Goal: Complete application form

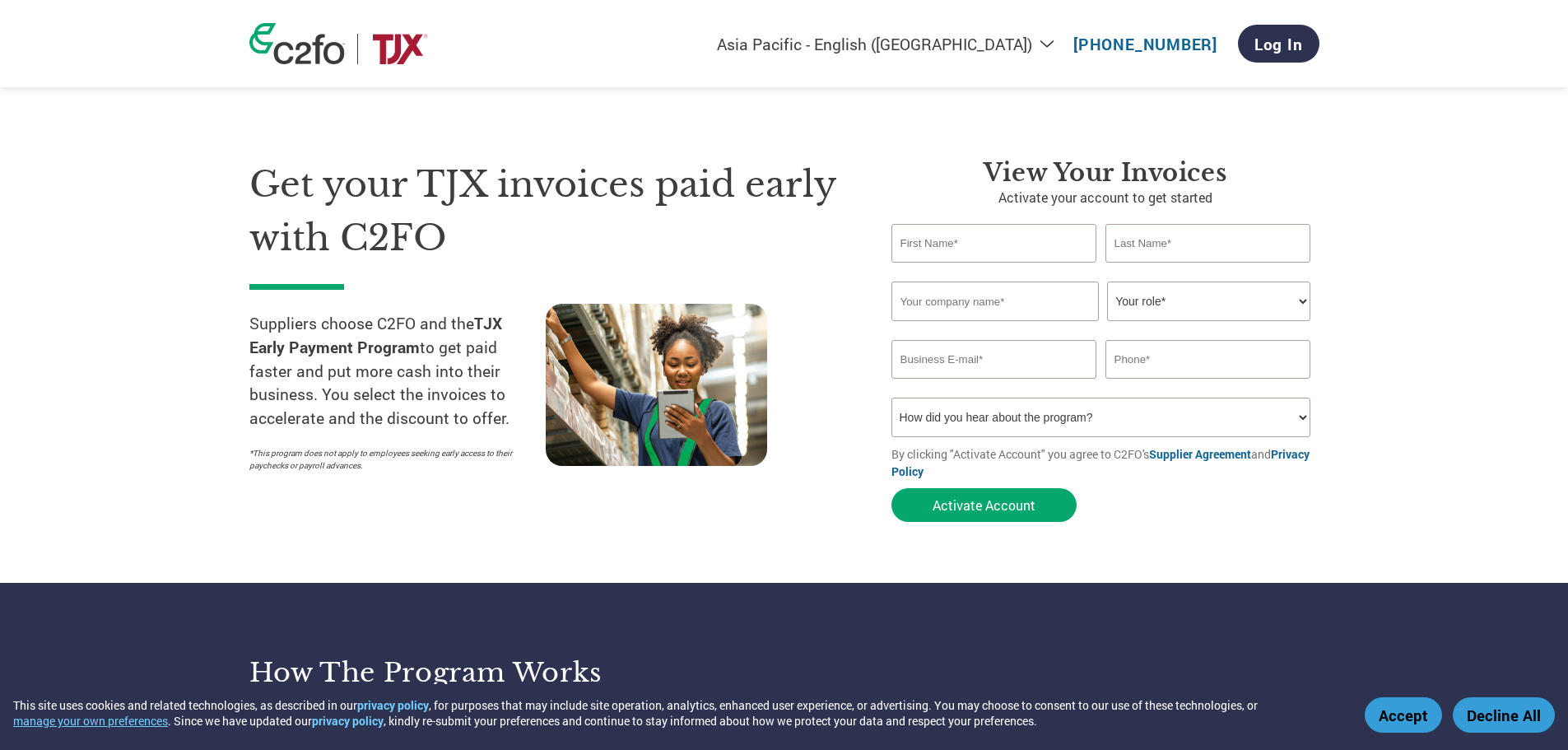
select select "en-AU"
type input "[EMAIL_ADDRESS][DOMAIN_NAME]"
type input "62375866409"
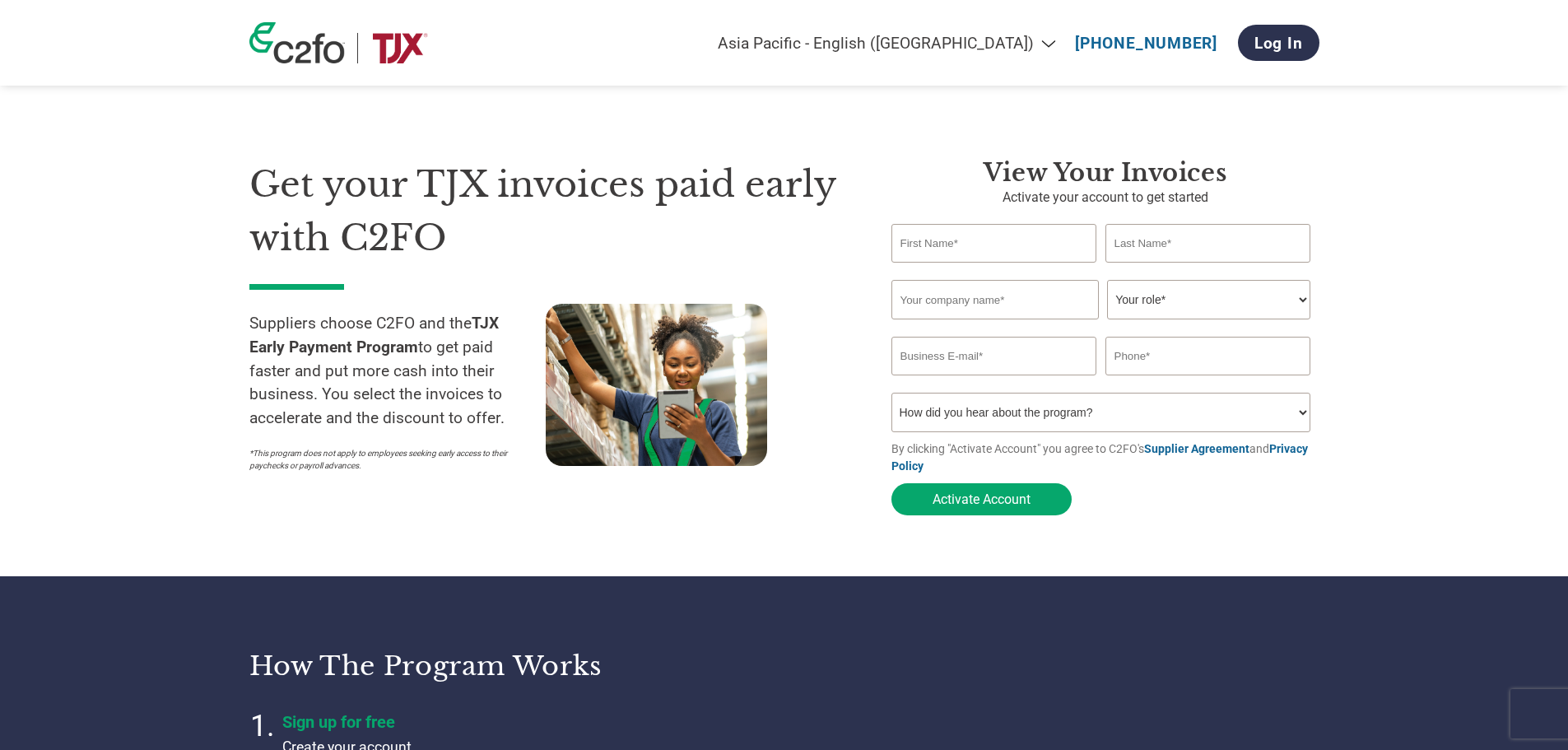
select select "en-AU"
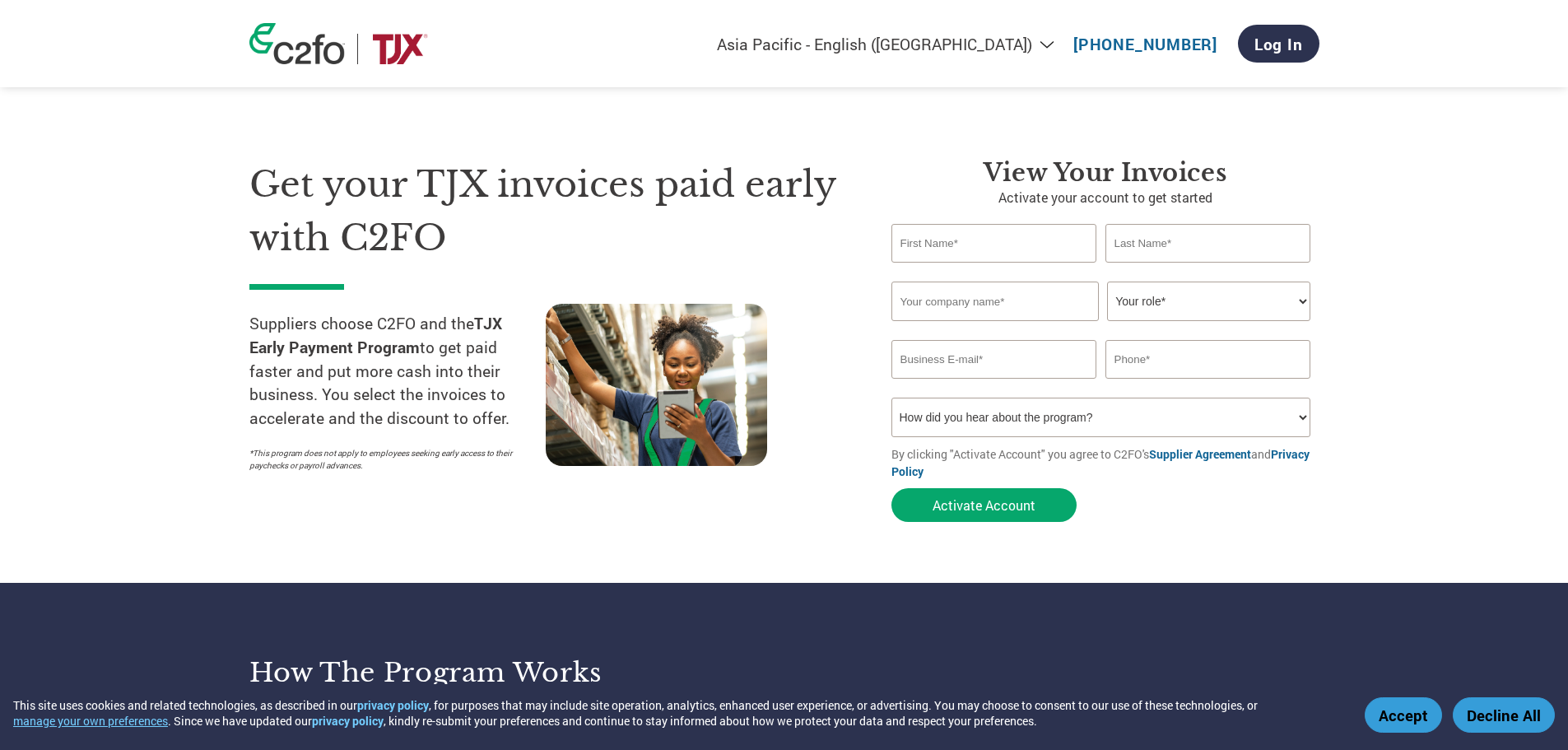
type input "[EMAIL_ADDRESS][DOMAIN_NAME]"
type input "62375866409"
